Goal: Information Seeking & Learning: Learn about a topic

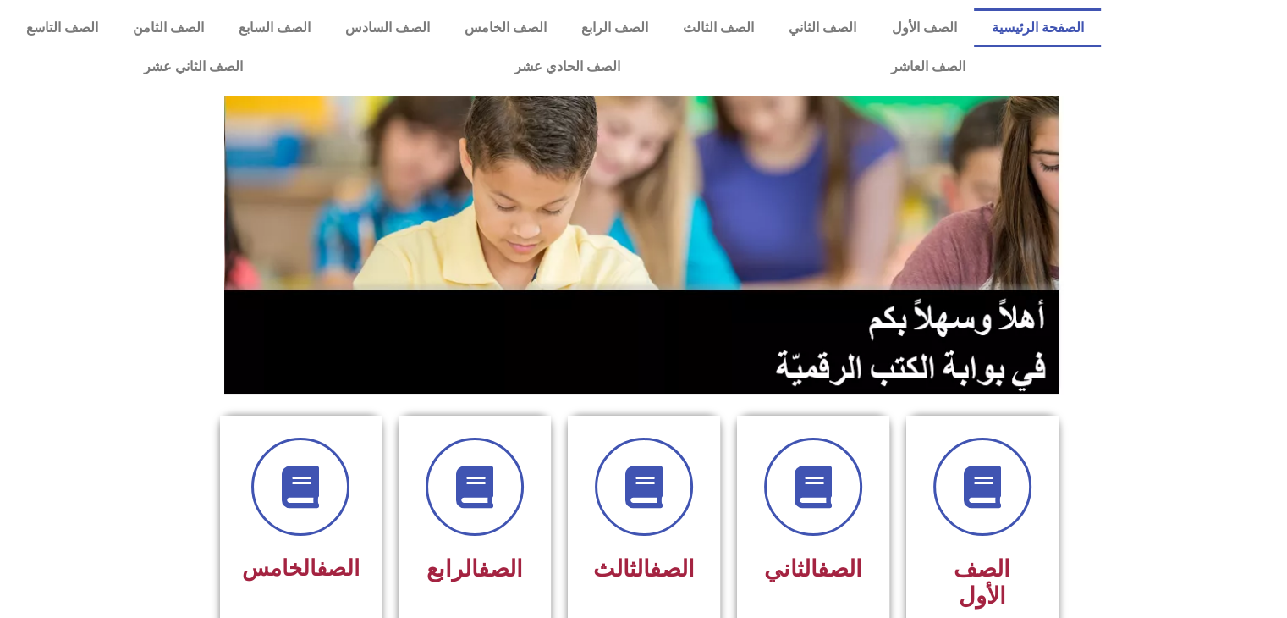
scroll to position [229, 0]
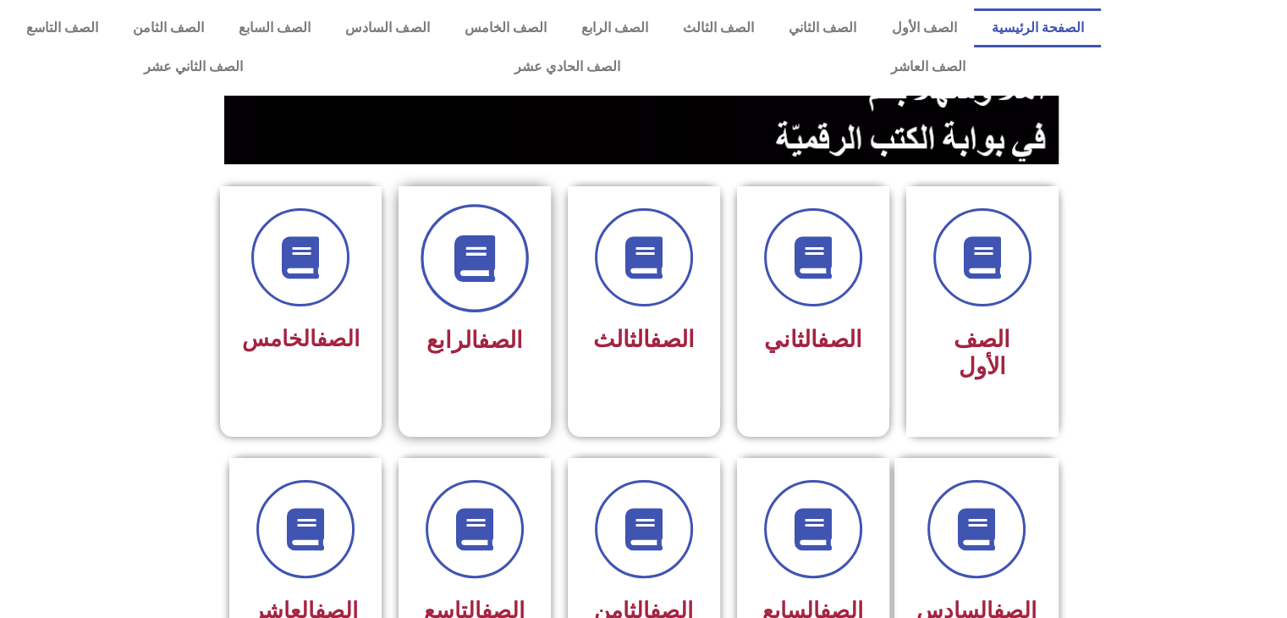
click at [503, 279] on span at bounding box center [474, 258] width 108 height 108
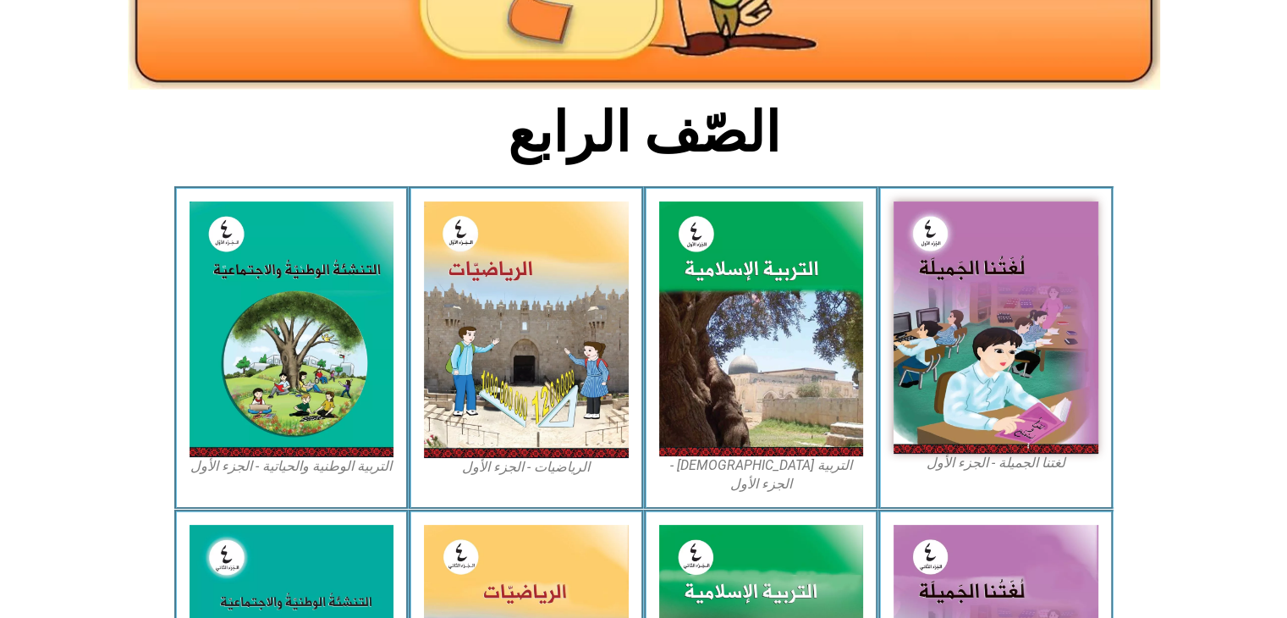
scroll to position [287, 0]
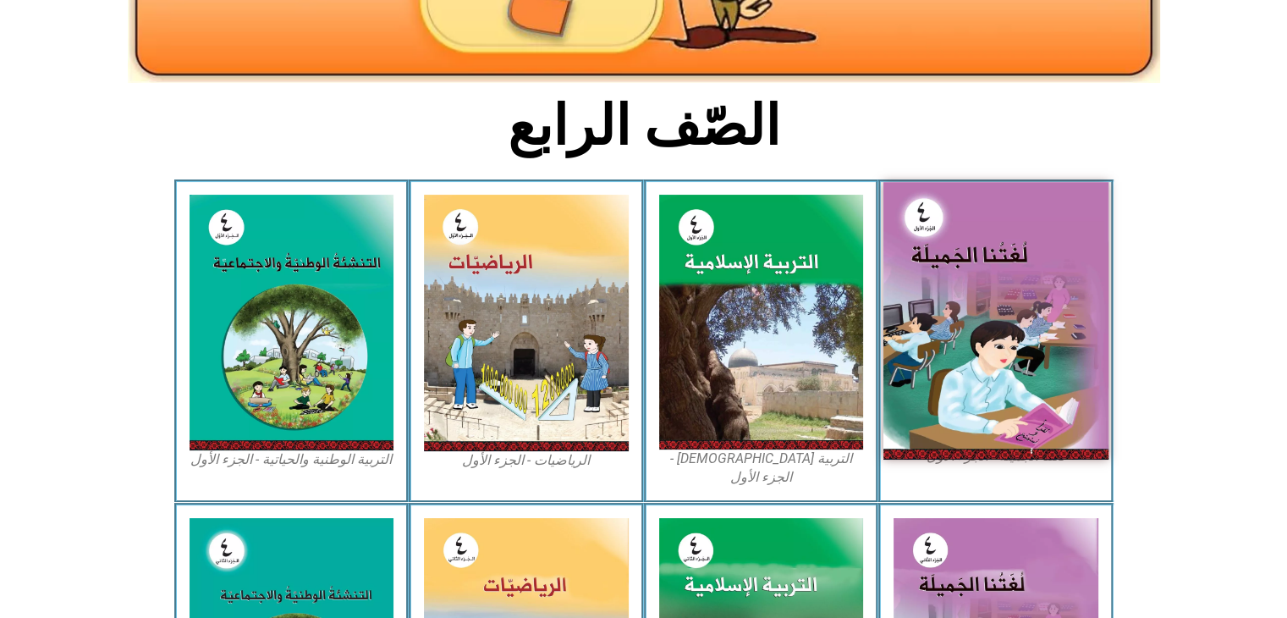
click at [992, 347] on img at bounding box center [995, 320] width 225 height 277
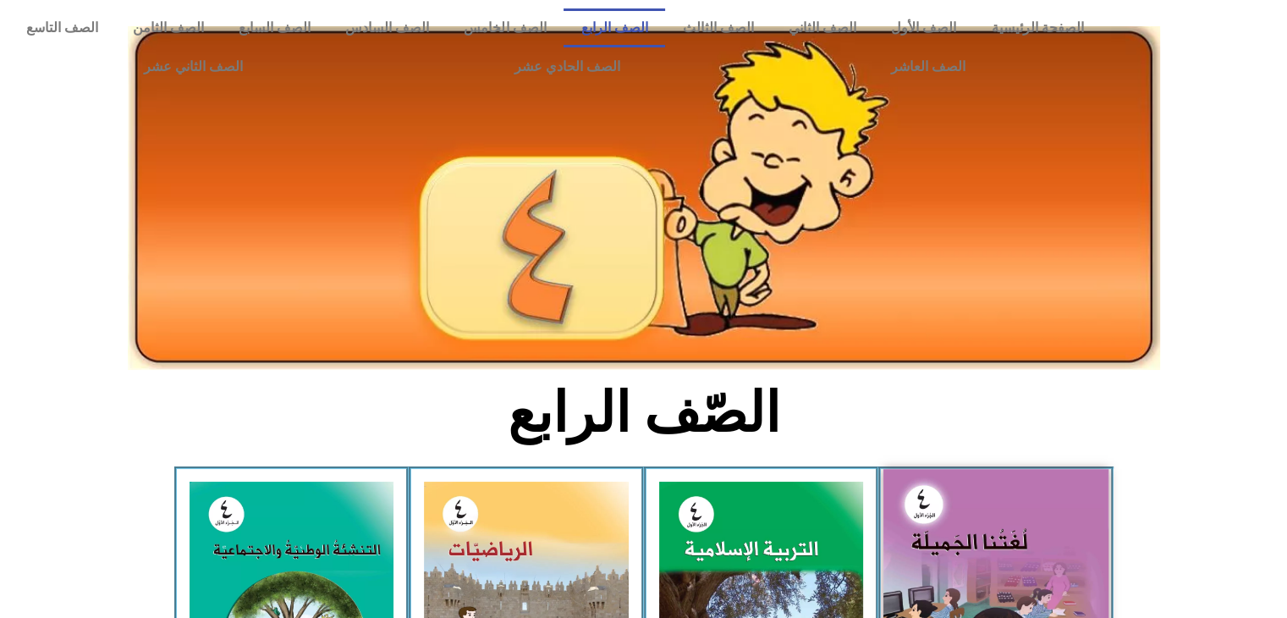
click at [1047, 576] on img at bounding box center [995, 607] width 225 height 277
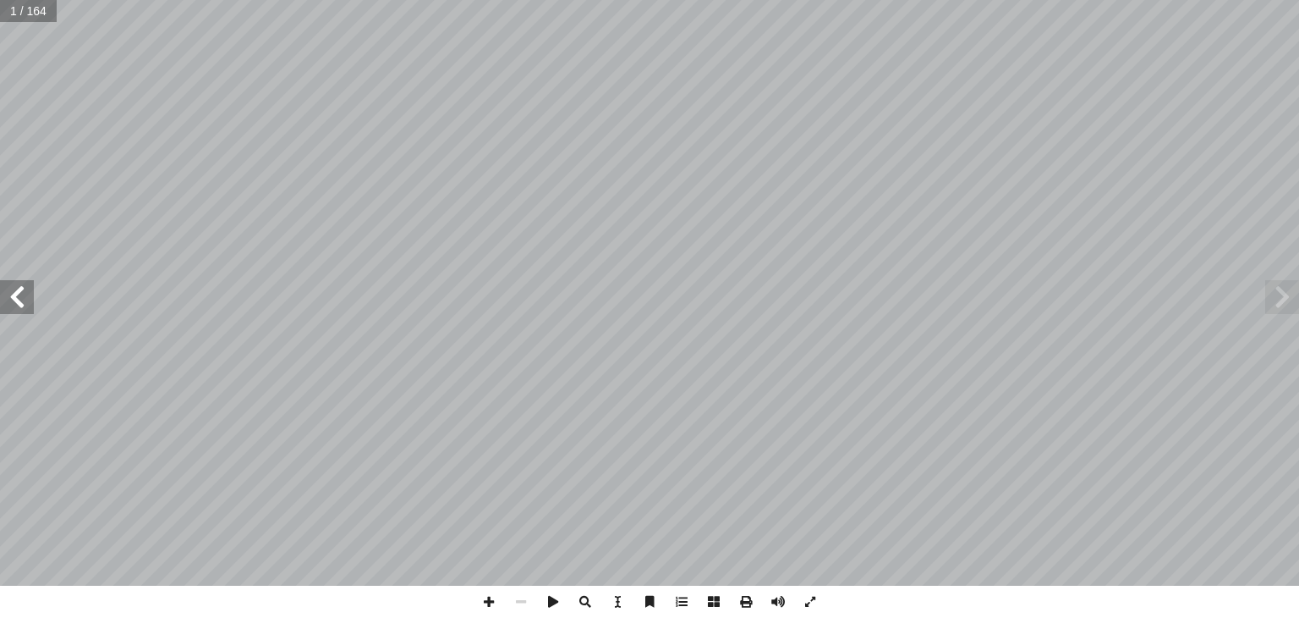
click at [3, 298] on span at bounding box center [17, 297] width 34 height 34
click at [750, 603] on span at bounding box center [746, 601] width 32 height 32
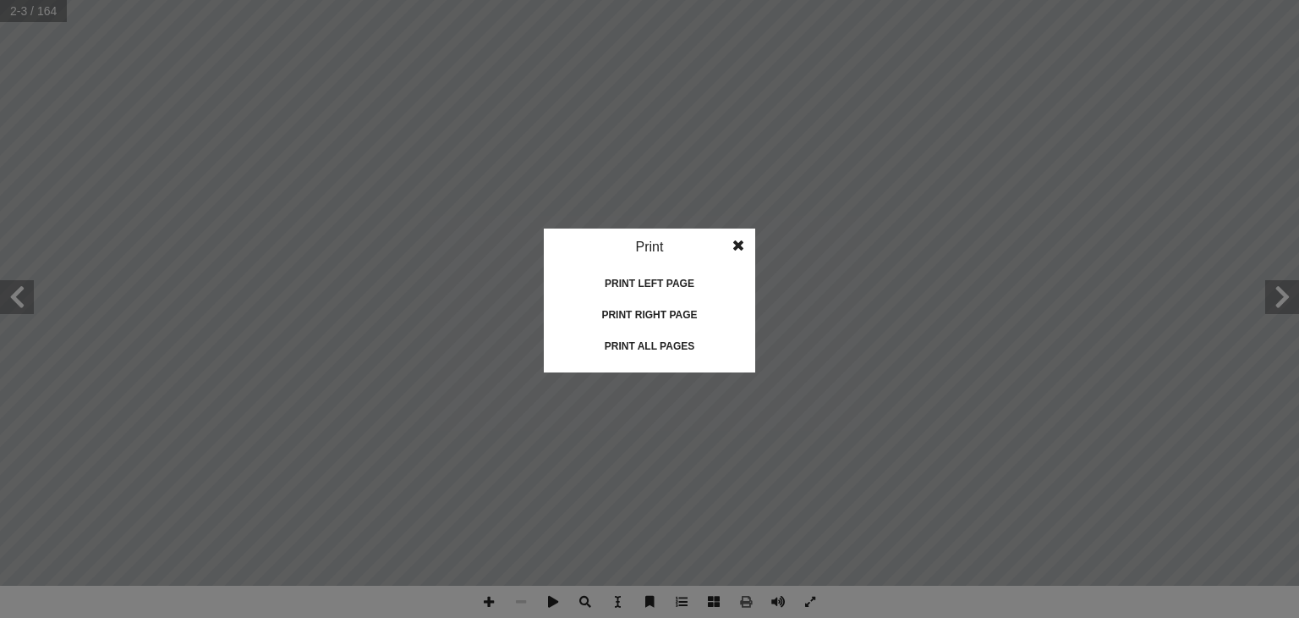
click at [742, 230] on span at bounding box center [738, 245] width 30 height 34
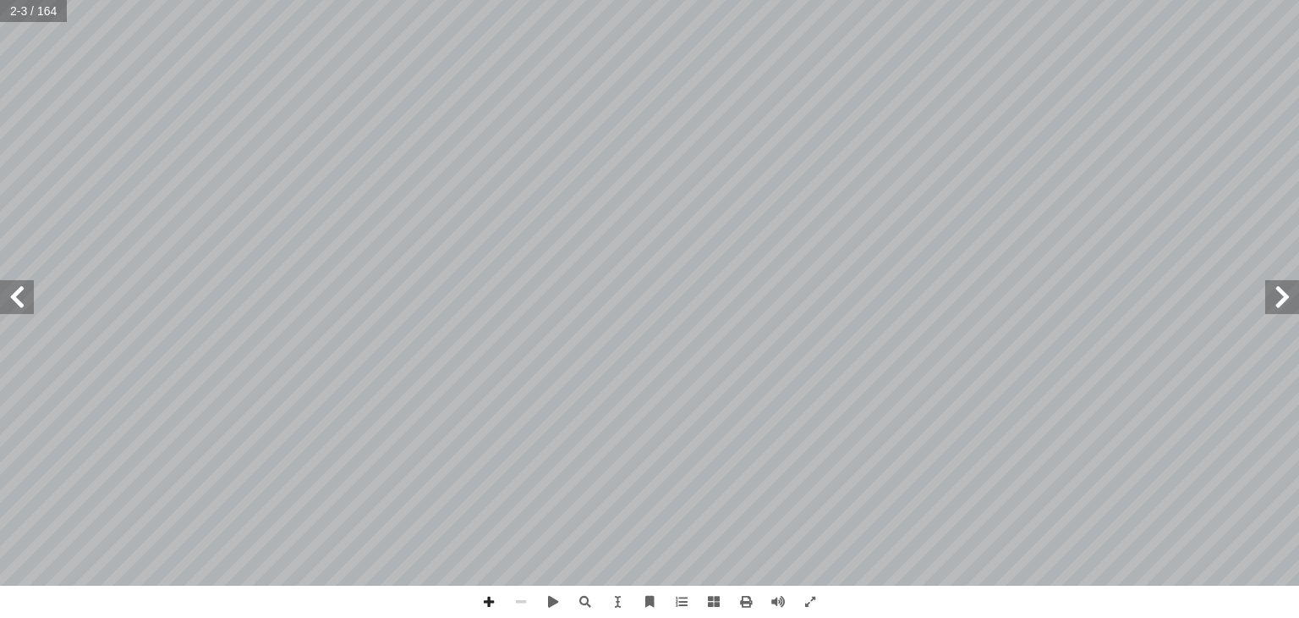
click at [16, 279] on div "قـــررت وزارة التربيـــة والتعليـــم فـــي دولــــة فلســـطين [DATE] / من العام…" at bounding box center [649, 292] width 1299 height 585
click at [19, 297] on span at bounding box center [17, 297] width 34 height 34
